Goal: Task Accomplishment & Management: Manage account settings

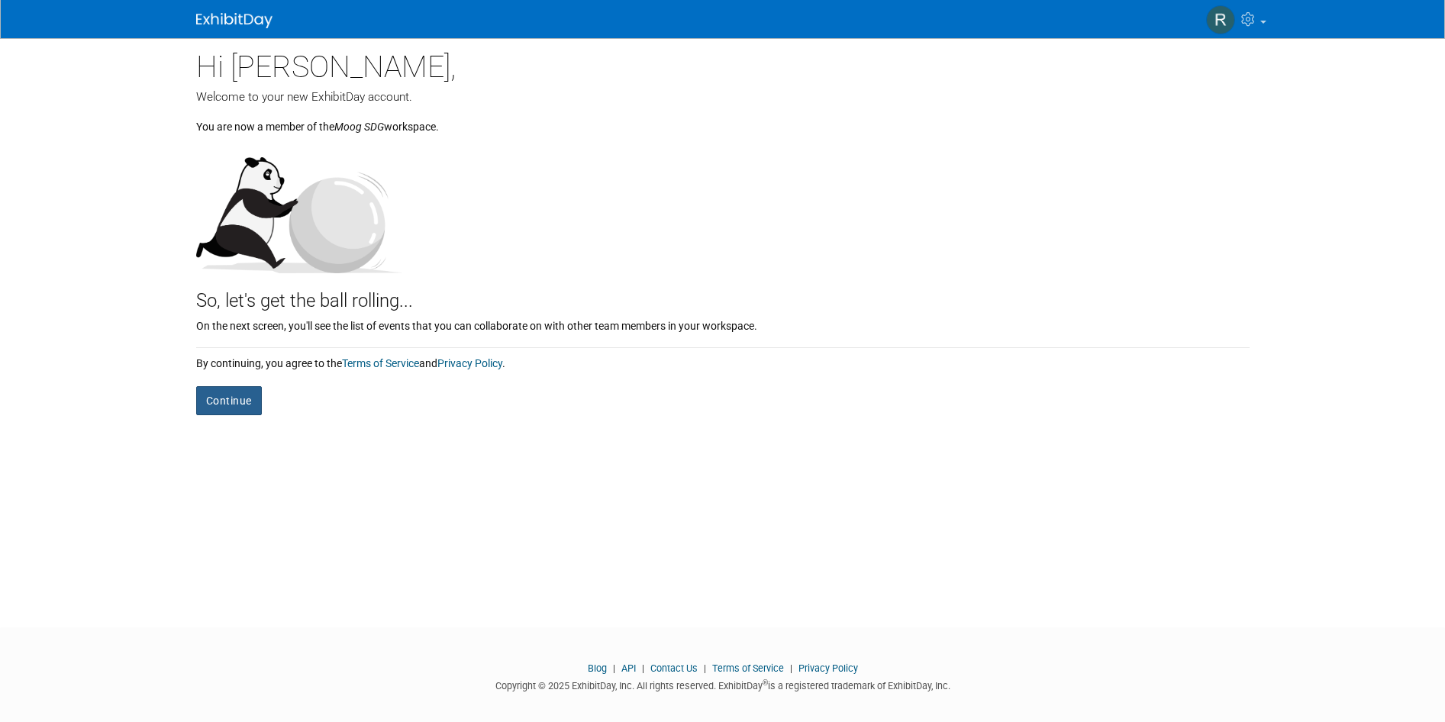
scroll to position [1, 0]
click at [221, 393] on button "Continue" at bounding box center [229, 400] width 66 height 29
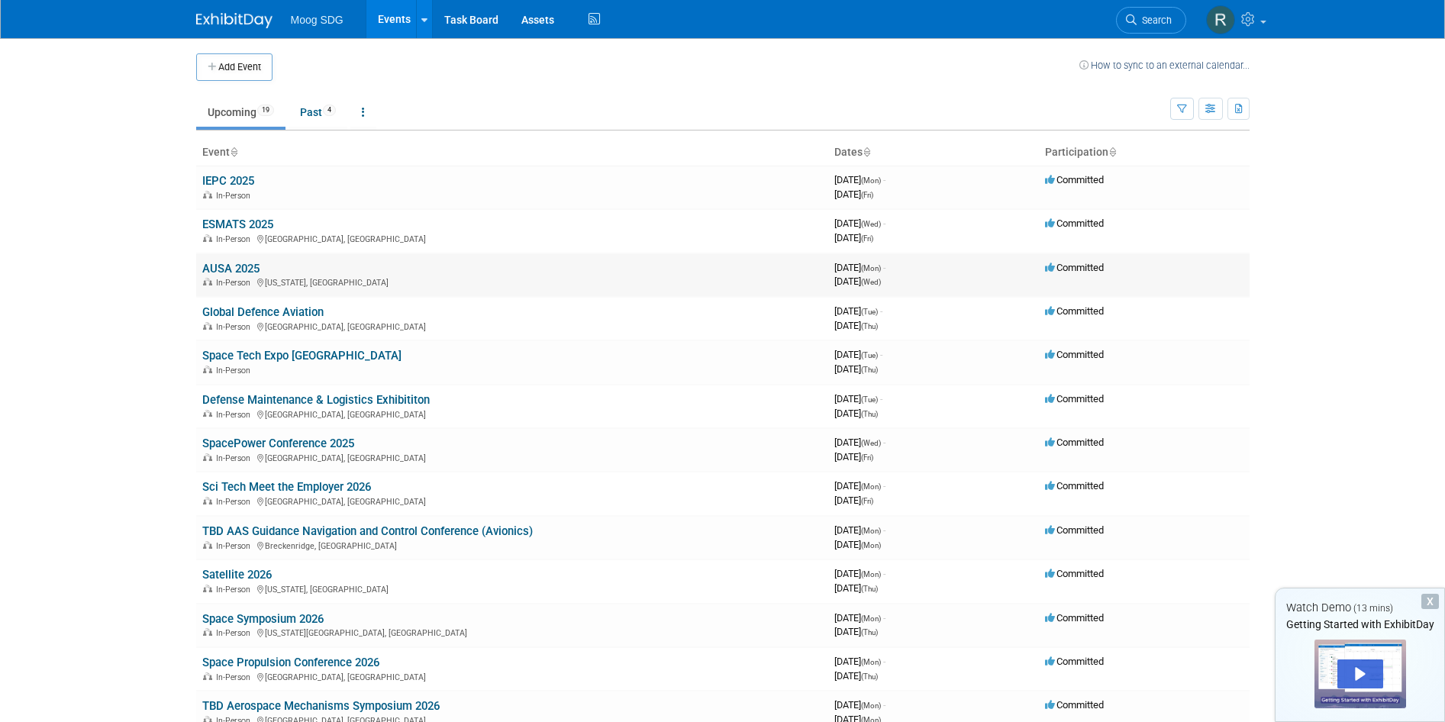
click at [241, 268] on link "AUSA 2025" at bounding box center [230, 269] width 57 height 14
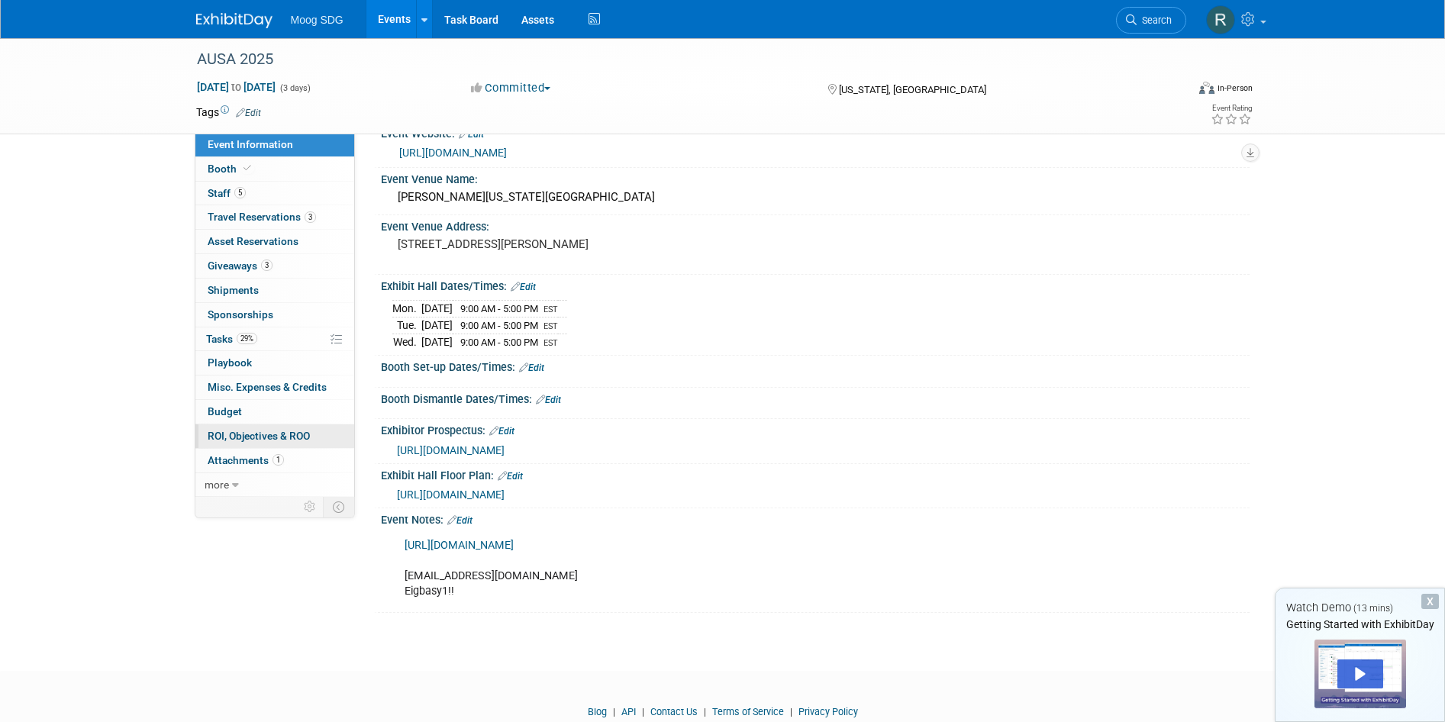
scroll to position [28, 0]
click at [235, 480] on icon at bounding box center [235, 485] width 7 height 11
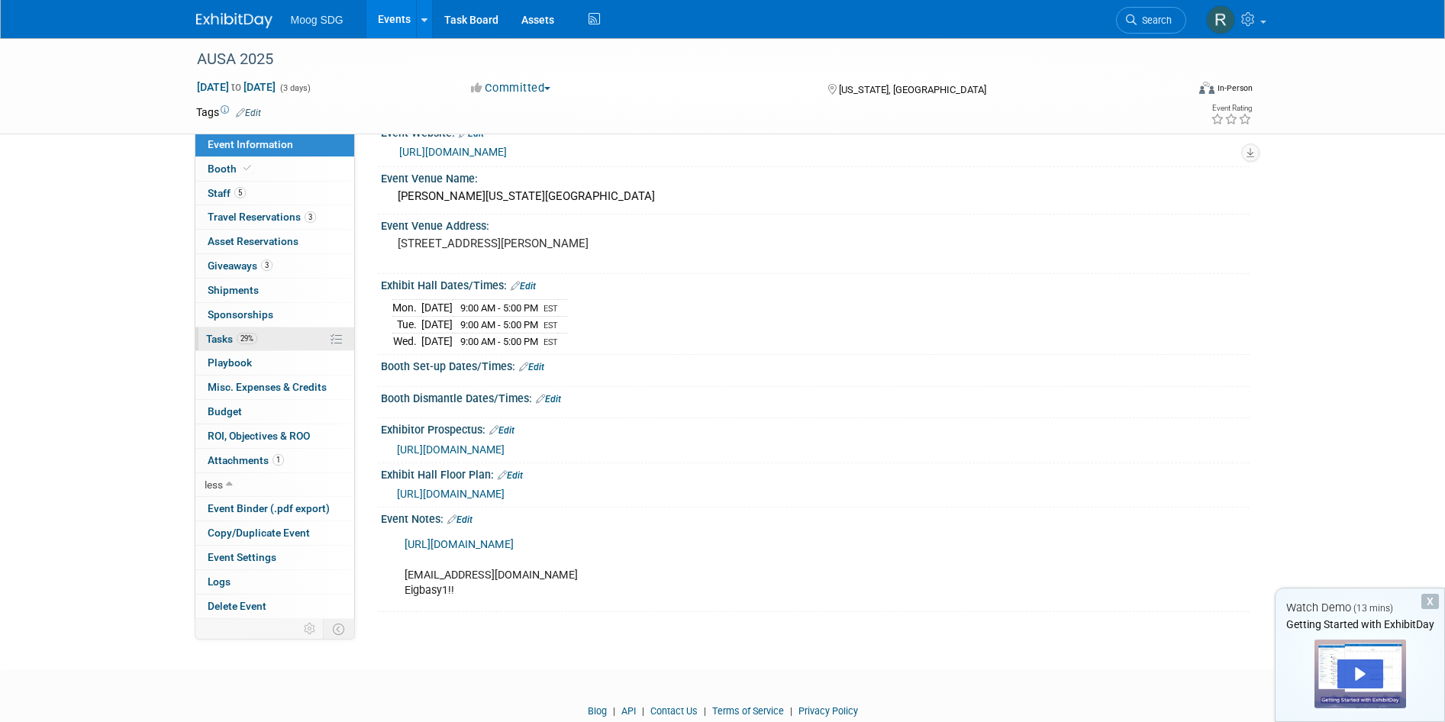
click at [231, 333] on span "Tasks 29%" at bounding box center [231, 339] width 51 height 12
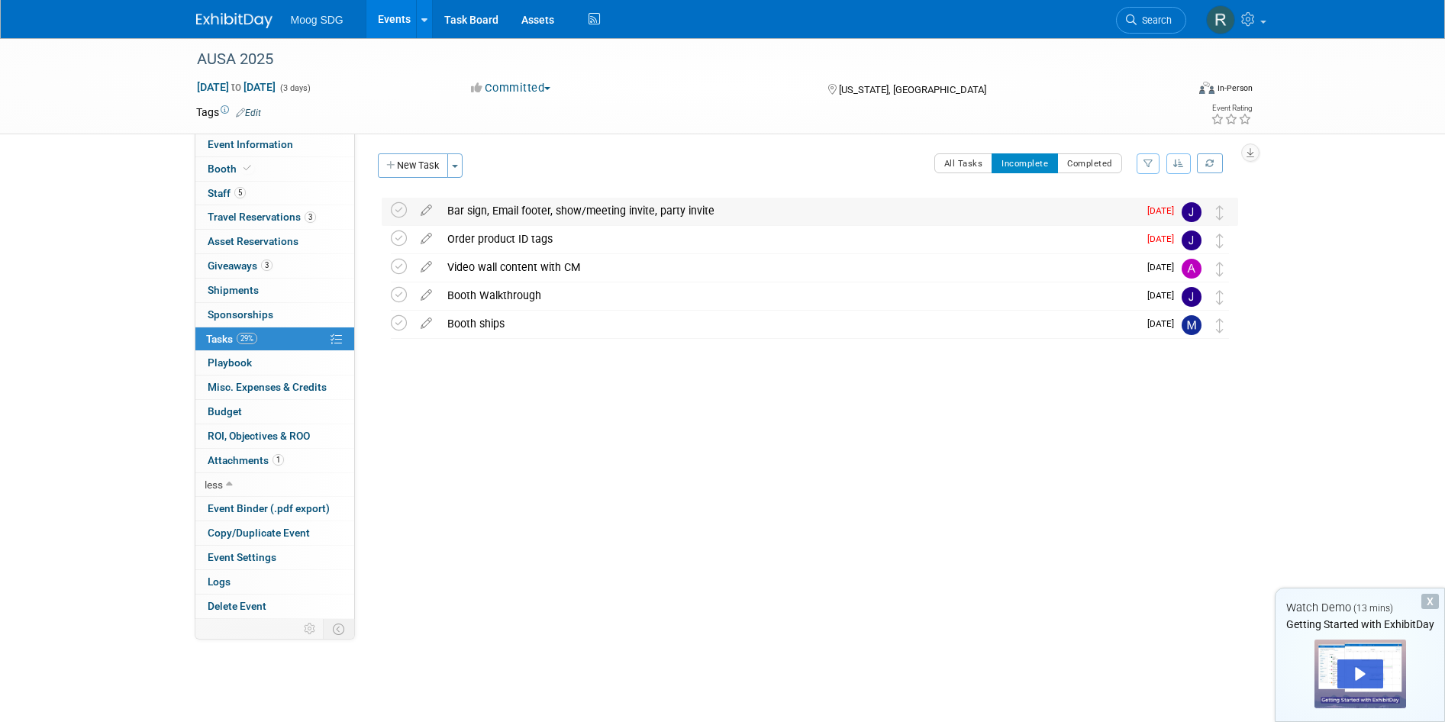
click at [579, 209] on div "Bar sign, Email footer, show/meeting invite, party invite" at bounding box center [789, 211] width 699 height 26
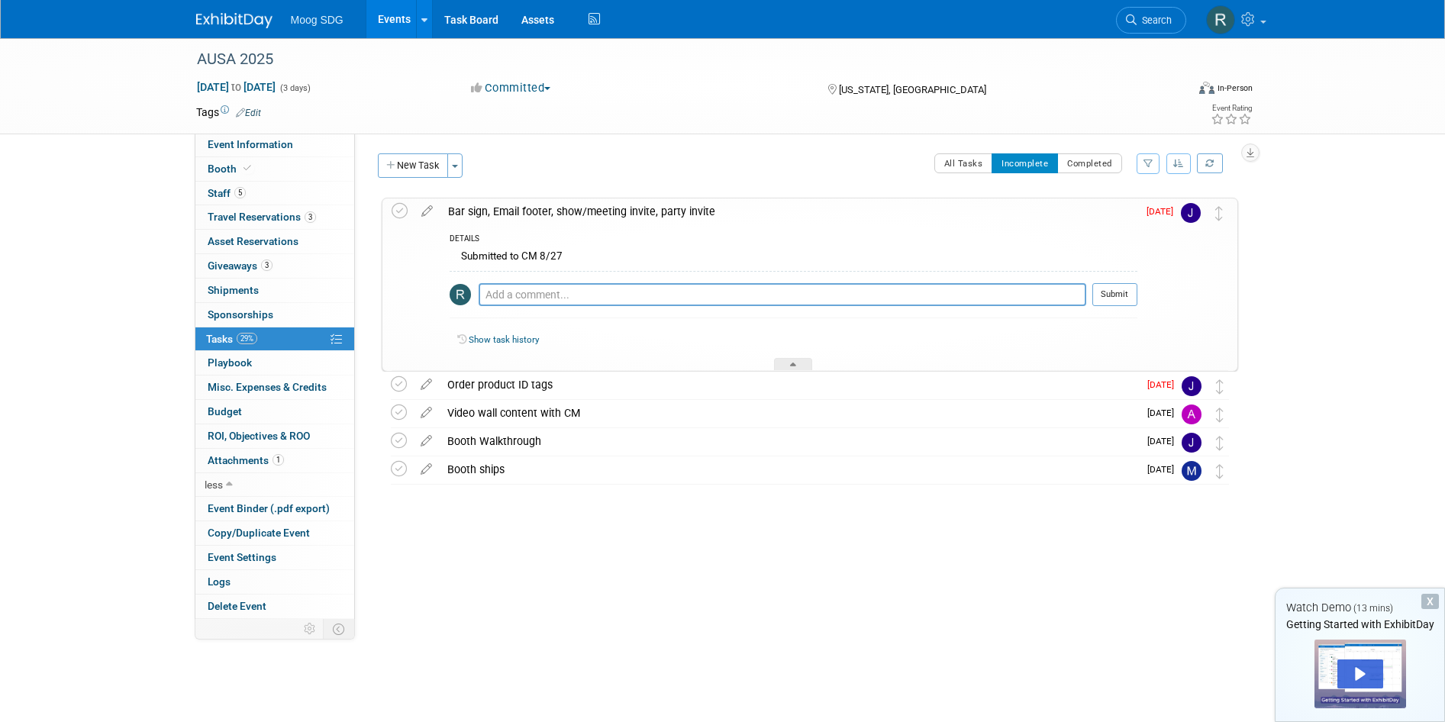
click at [579, 209] on div "Bar sign, Email footer, show/meeting invite, party invite" at bounding box center [789, 211] width 697 height 26
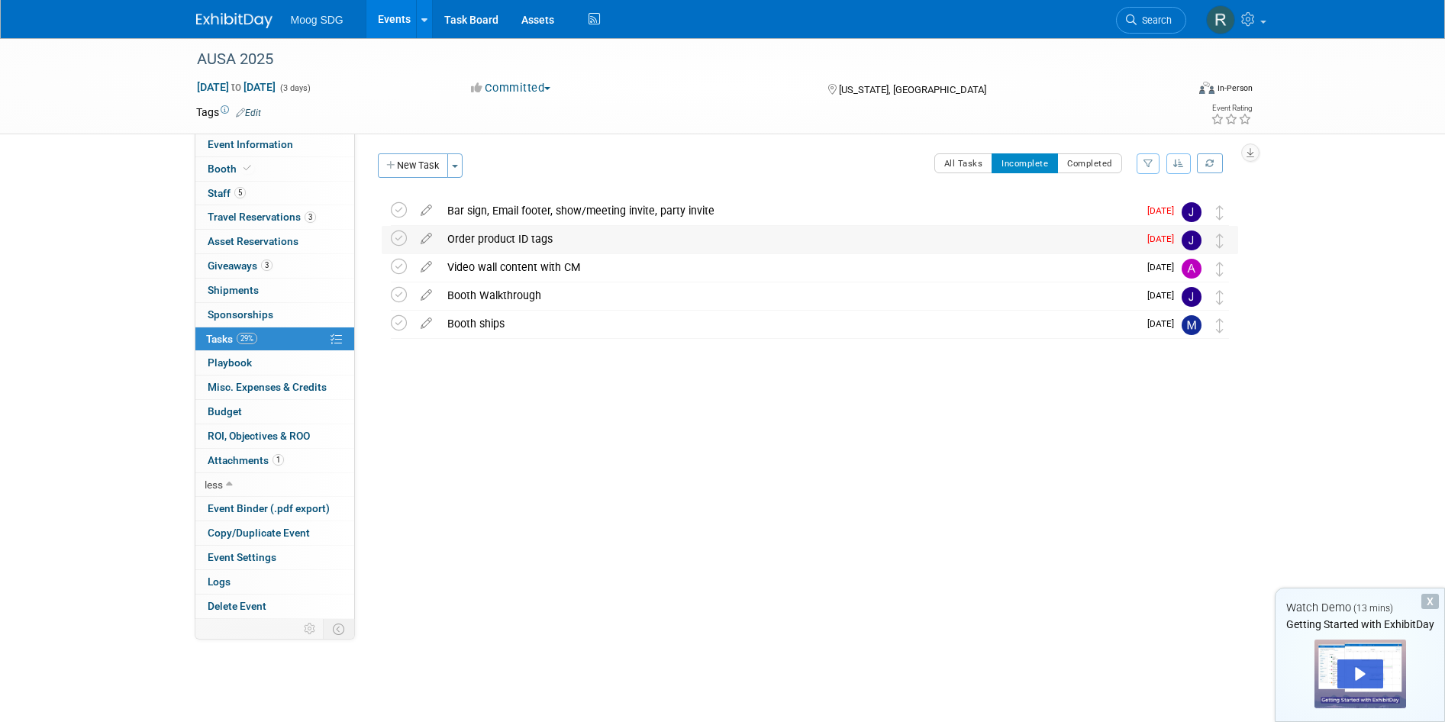
click at [531, 237] on div "Order product ID tags" at bounding box center [789, 239] width 699 height 26
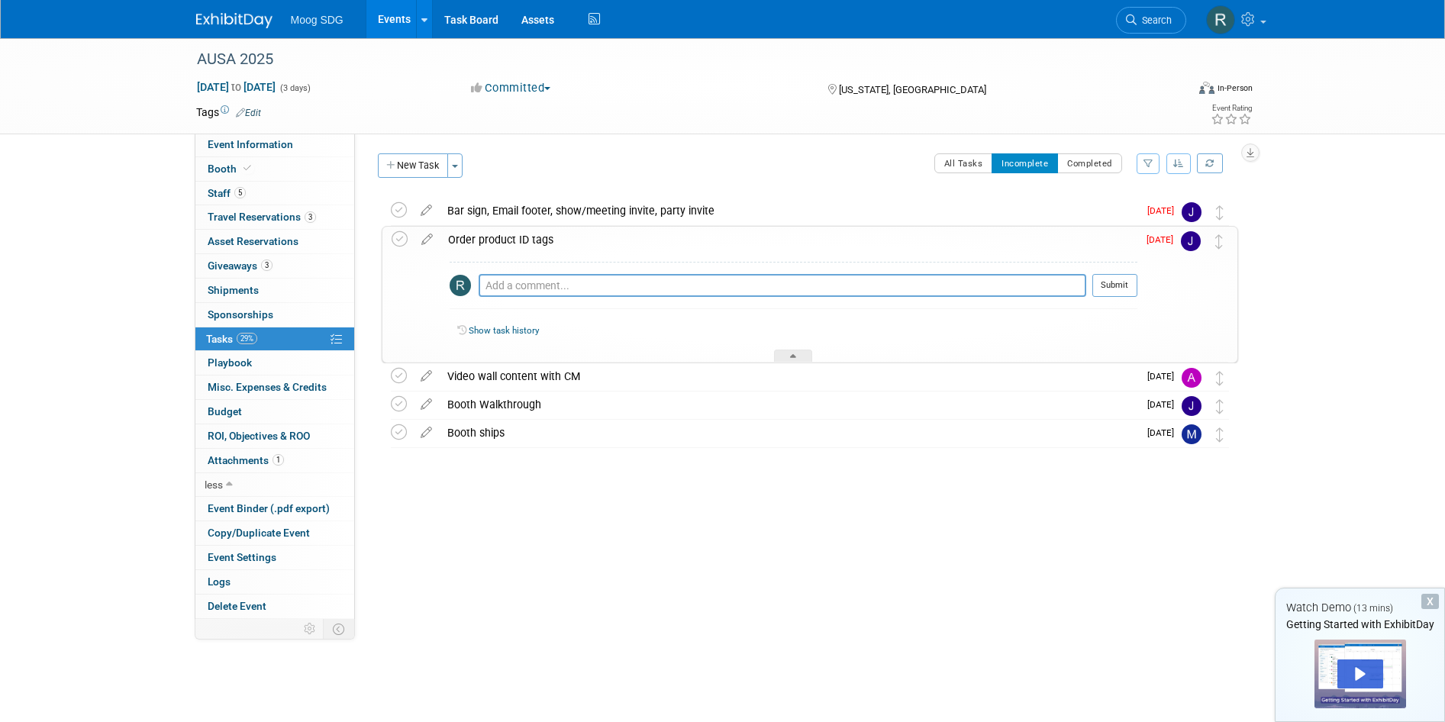
click at [531, 237] on div "Order product ID tags" at bounding box center [789, 240] width 697 height 26
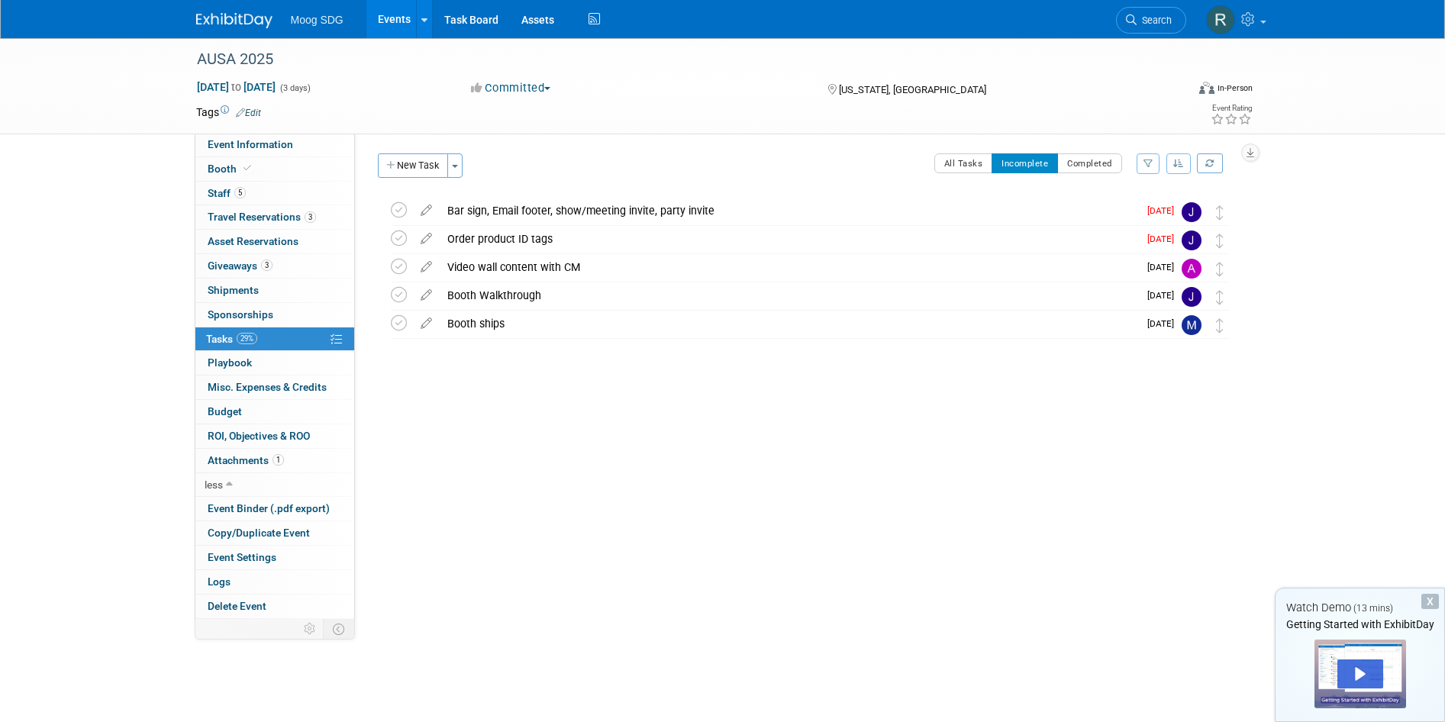
click at [434, 92] on div "[DATE] to [DATE] (3 days)" at bounding box center [319, 86] width 247 height 15
click at [227, 359] on span "Playbook 0" at bounding box center [230, 363] width 44 height 12
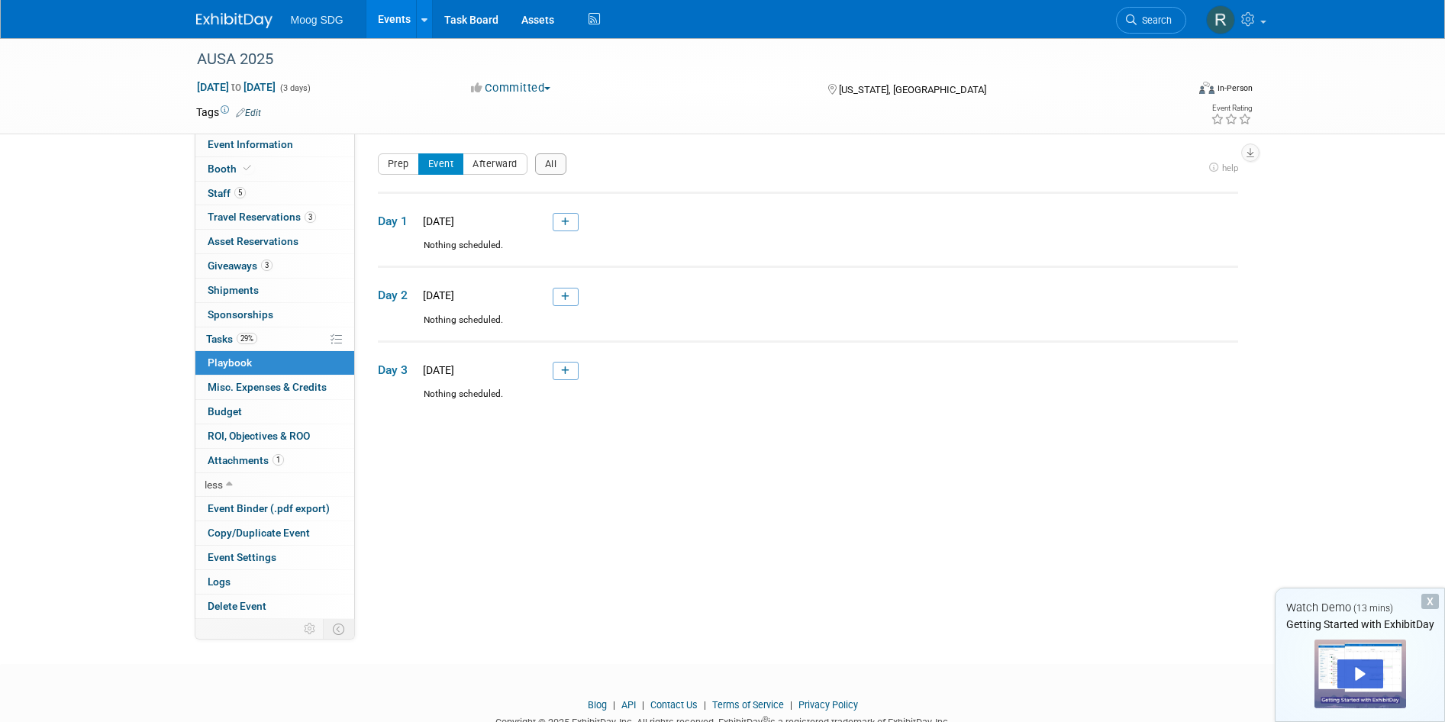
click at [127, 182] on div "AUSA 2025 [DATE] to [DATE] (3 days) [DATE] to [DATE] Committed Committed Consid…" at bounding box center [722, 337] width 1445 height 599
click at [296, 333] on link "29% Tasks 29%" at bounding box center [274, 340] width 159 height 24
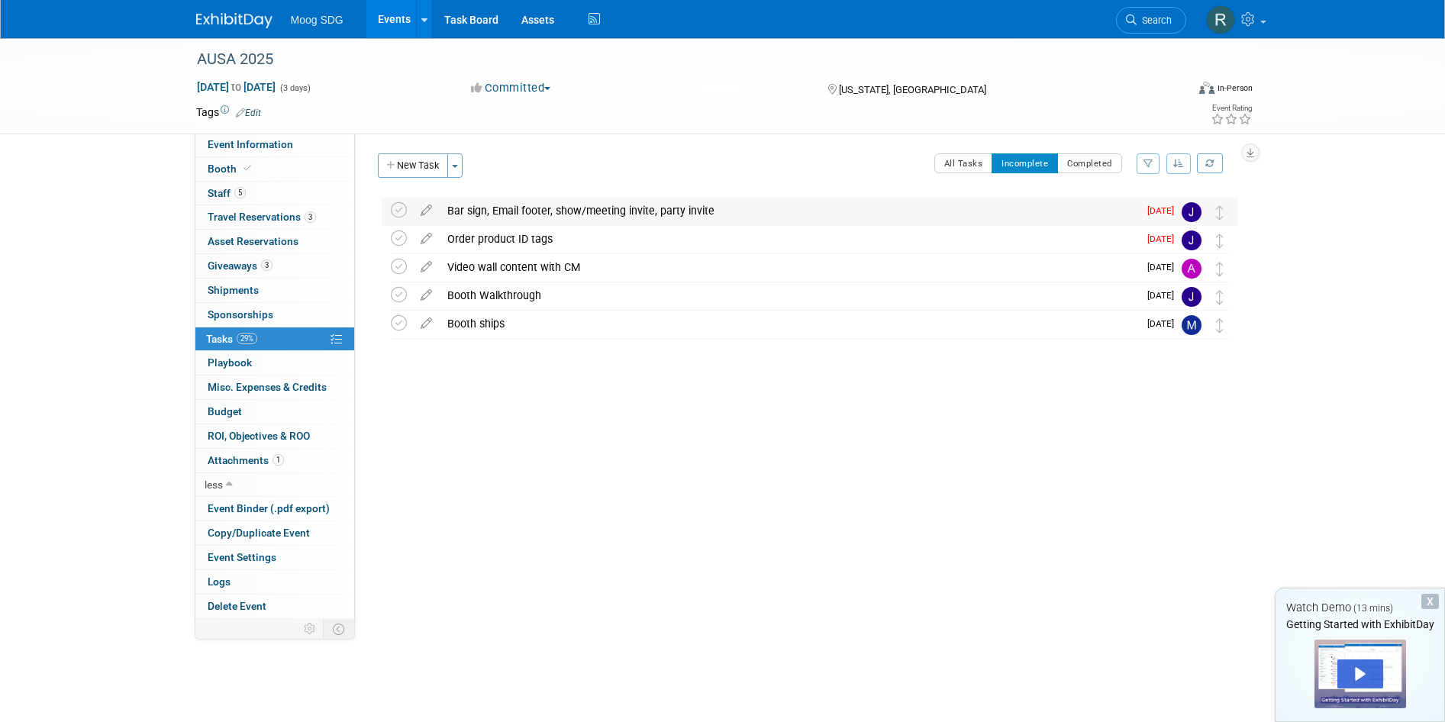
click at [545, 215] on div "Bar sign, Email footer, show/meeting invite, party invite" at bounding box center [789, 211] width 699 height 26
